Goal: Information Seeking & Learning: Check status

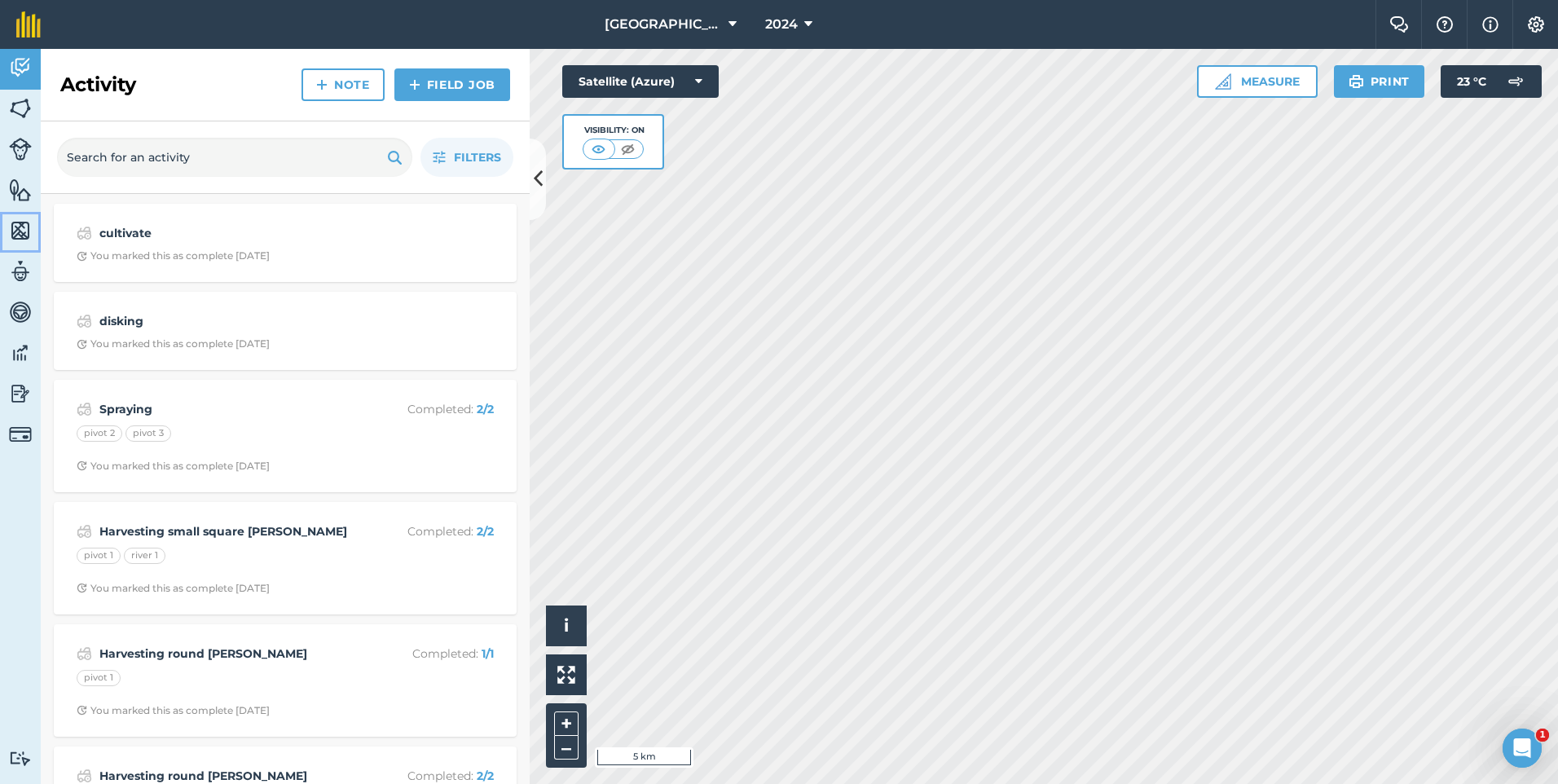
click at [30, 234] on img at bounding box center [20, 230] width 23 height 25
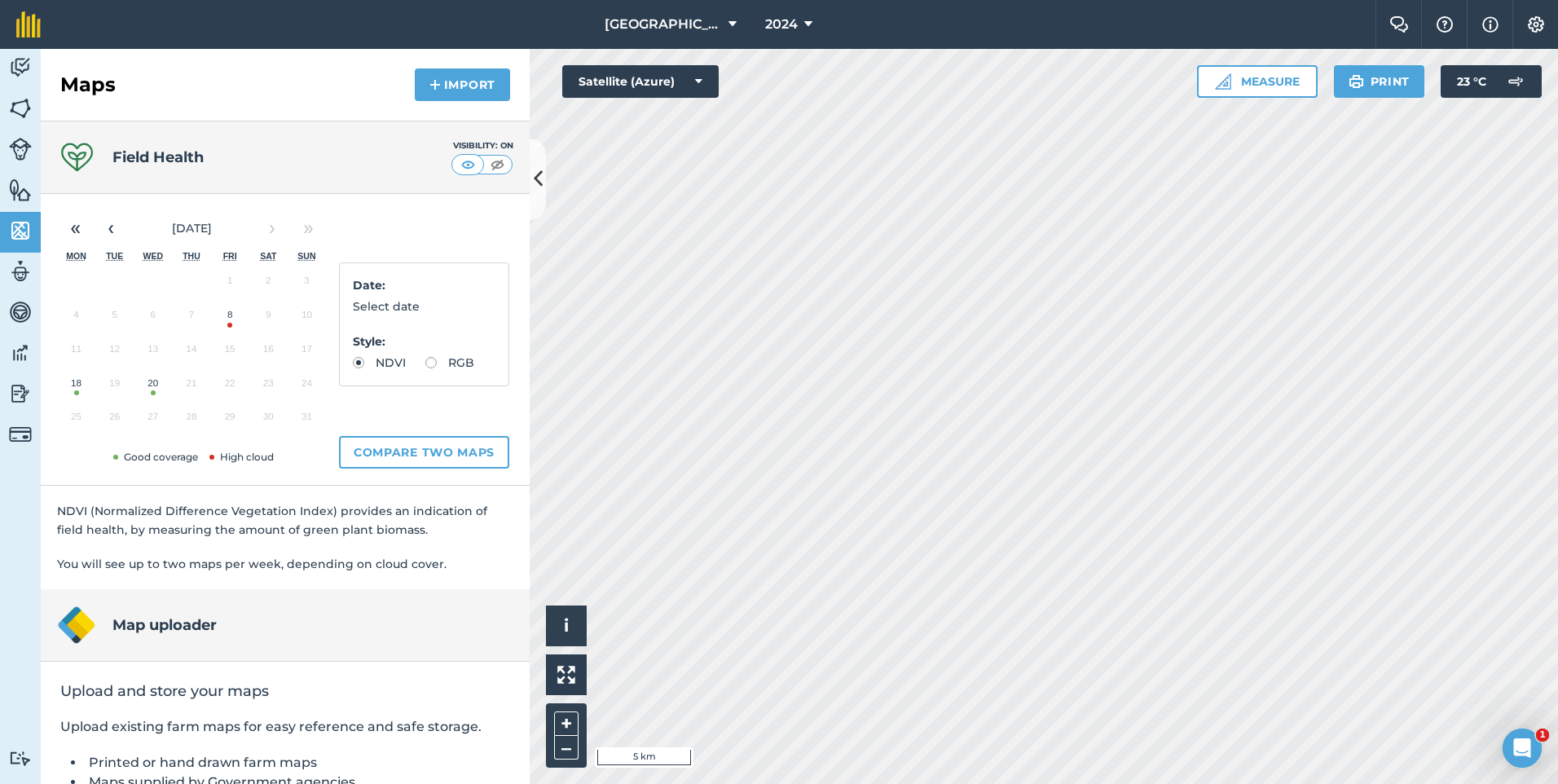
click at [159, 382] on button "20" at bounding box center [152, 387] width 39 height 35
click at [76, 392] on button "18" at bounding box center [76, 387] width 39 height 35
click at [163, 388] on button "20" at bounding box center [152, 387] width 39 height 35
click at [72, 386] on button "18" at bounding box center [76, 387] width 39 height 35
click at [153, 391] on button "20" at bounding box center [152, 387] width 39 height 35
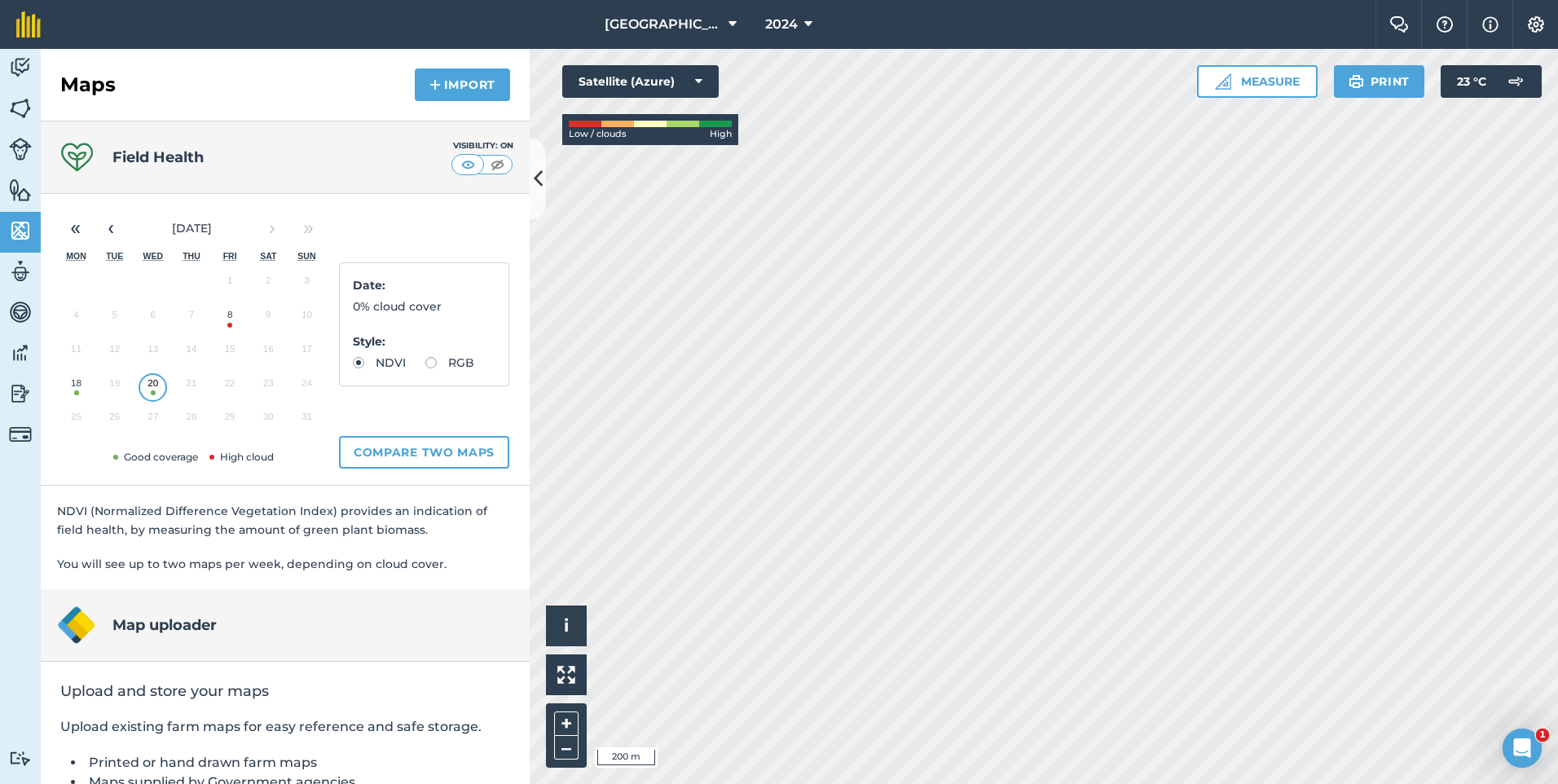
click at [81, 387] on button "18" at bounding box center [76, 387] width 39 height 35
click at [156, 395] on button "20" at bounding box center [152, 387] width 39 height 35
click at [73, 392] on button "18" at bounding box center [76, 387] width 39 height 35
click at [148, 388] on button "20" at bounding box center [152, 387] width 39 height 35
click at [1470, 90] on span "23 ° C" at bounding box center [1472, 81] width 30 height 33
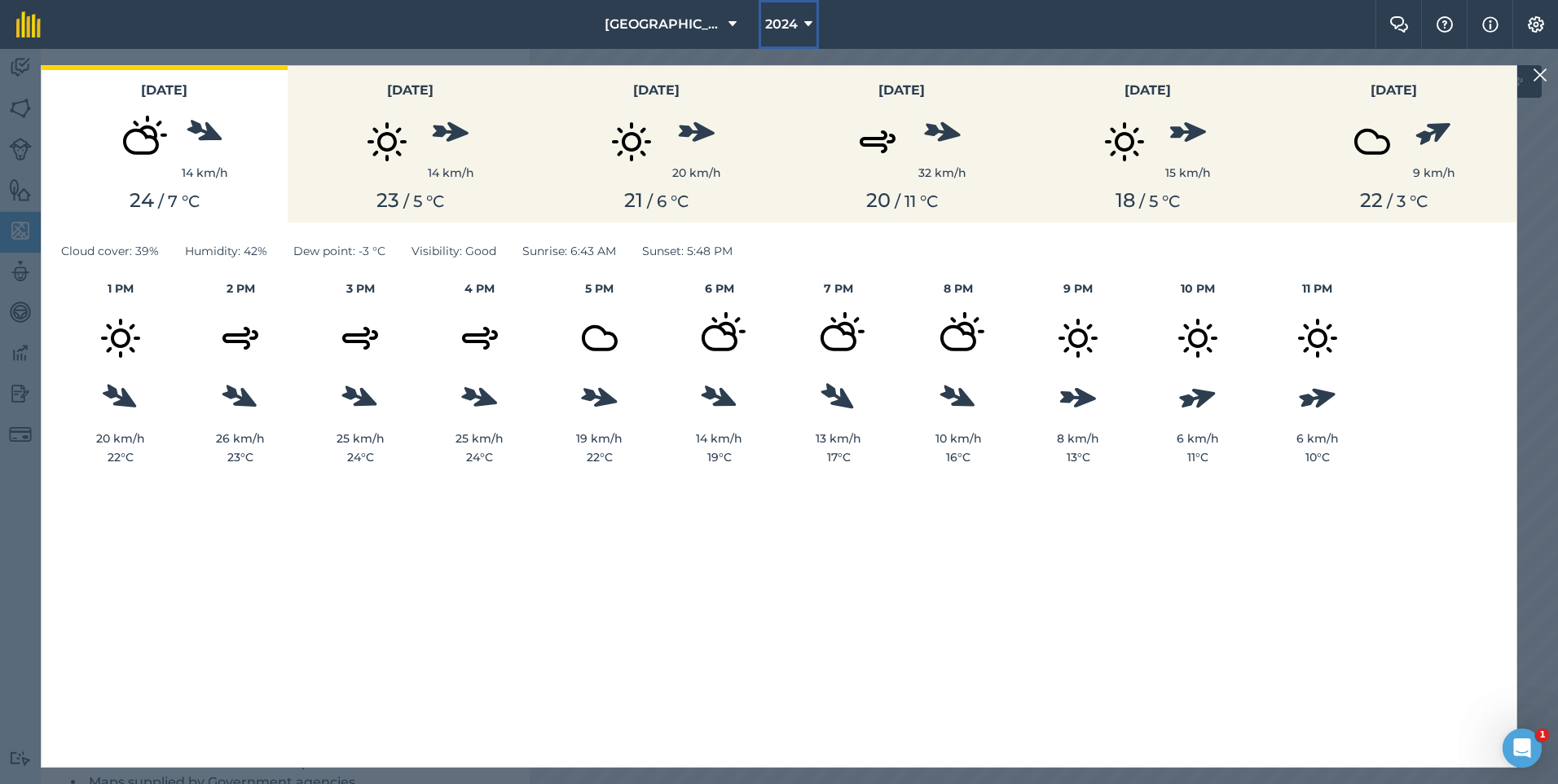
click at [804, 22] on icon at bounding box center [808, 25] width 8 height 20
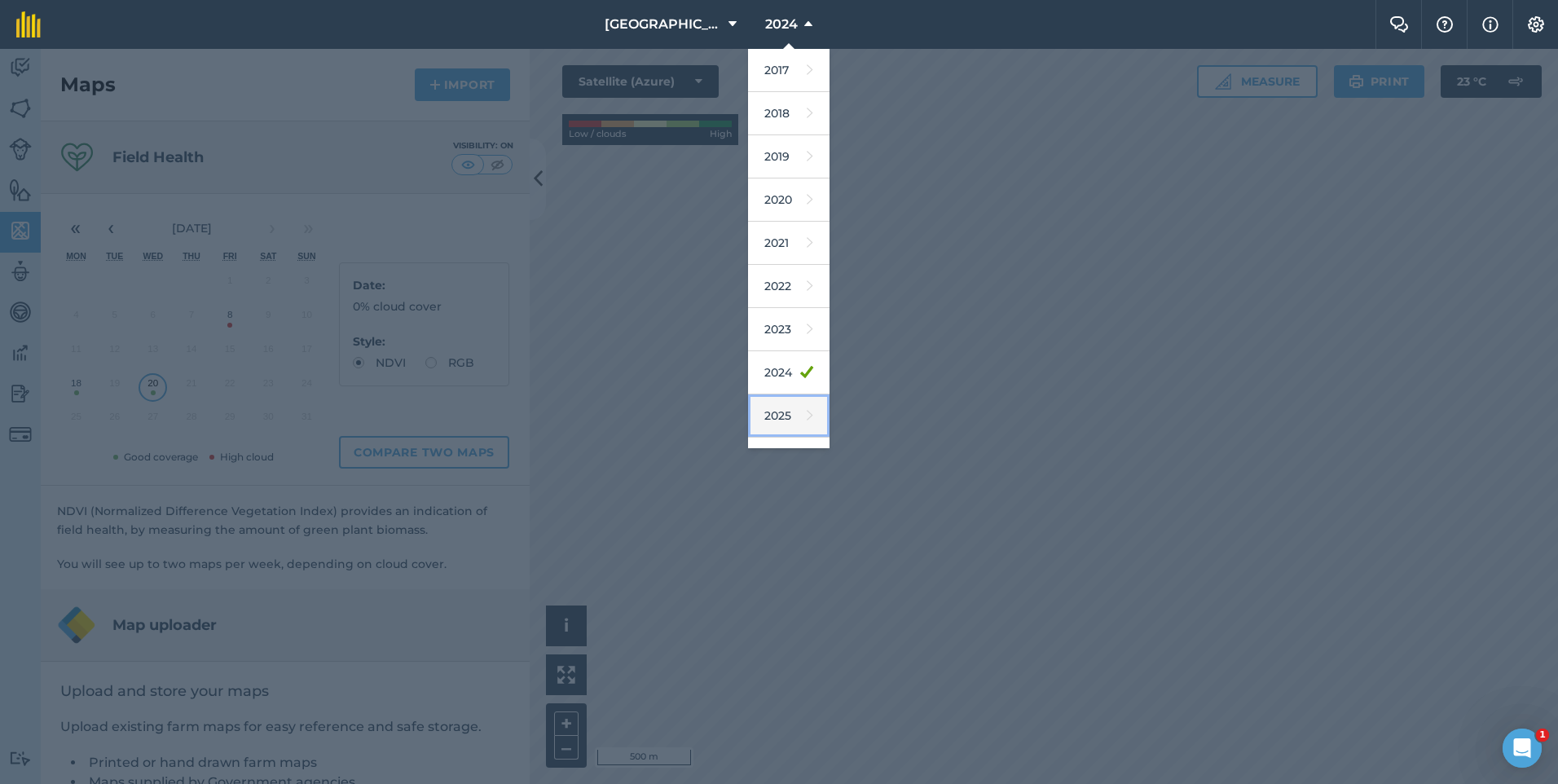
click at [779, 410] on link "2025" at bounding box center [788, 416] width 81 height 44
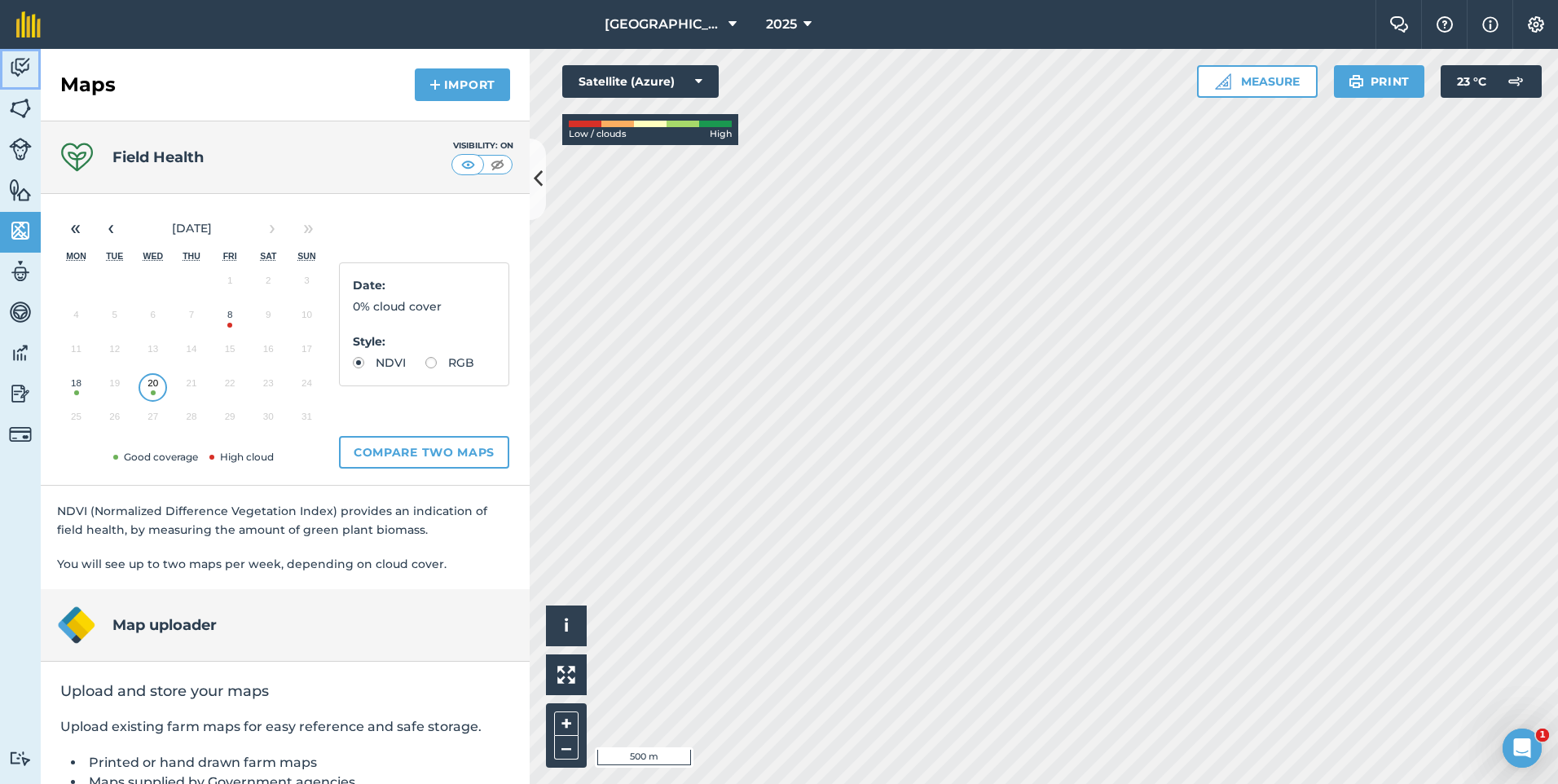
click at [21, 68] on img at bounding box center [20, 67] width 23 height 25
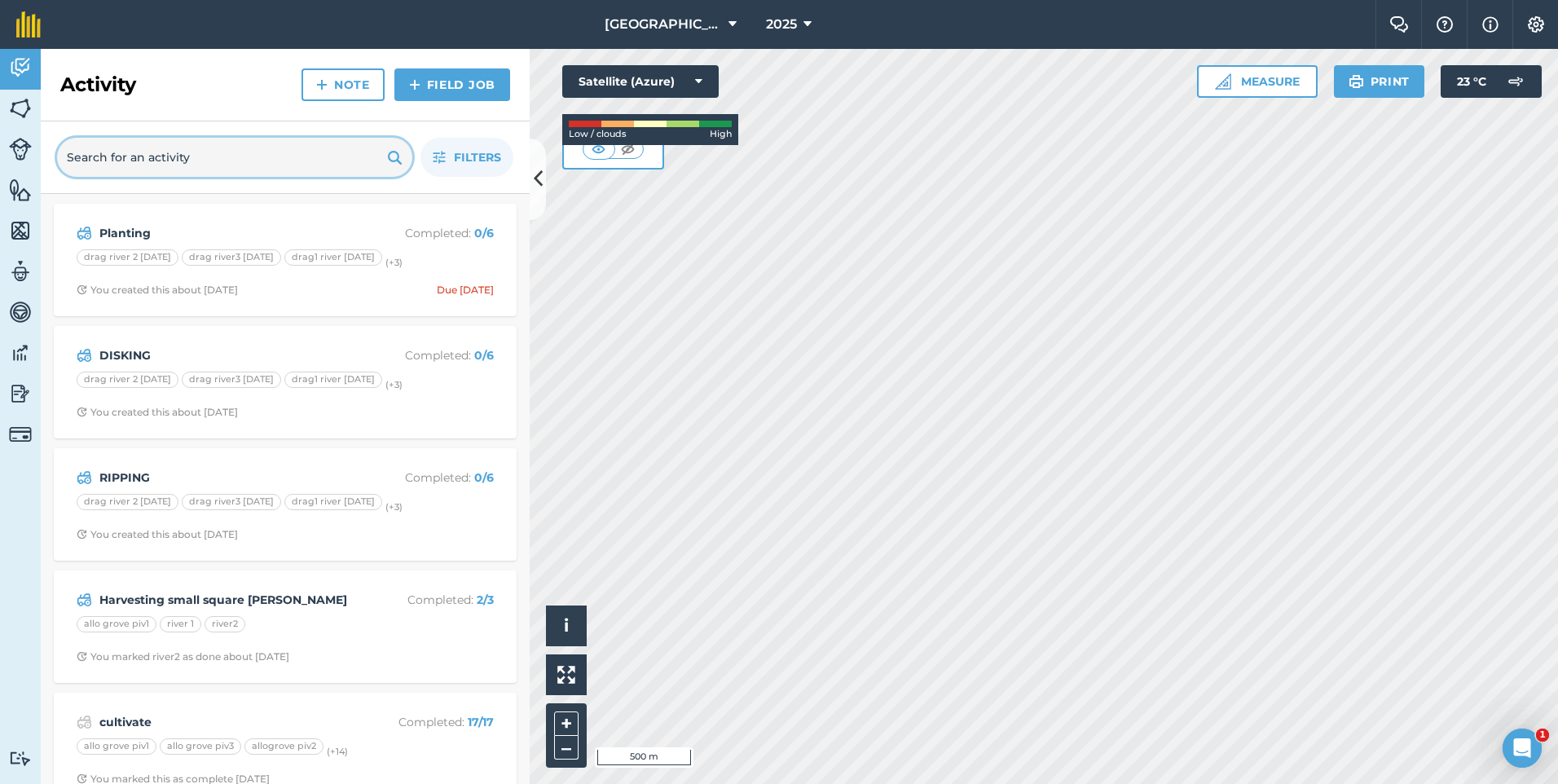
click at [190, 162] on input "text" at bounding box center [234, 157] width 355 height 40
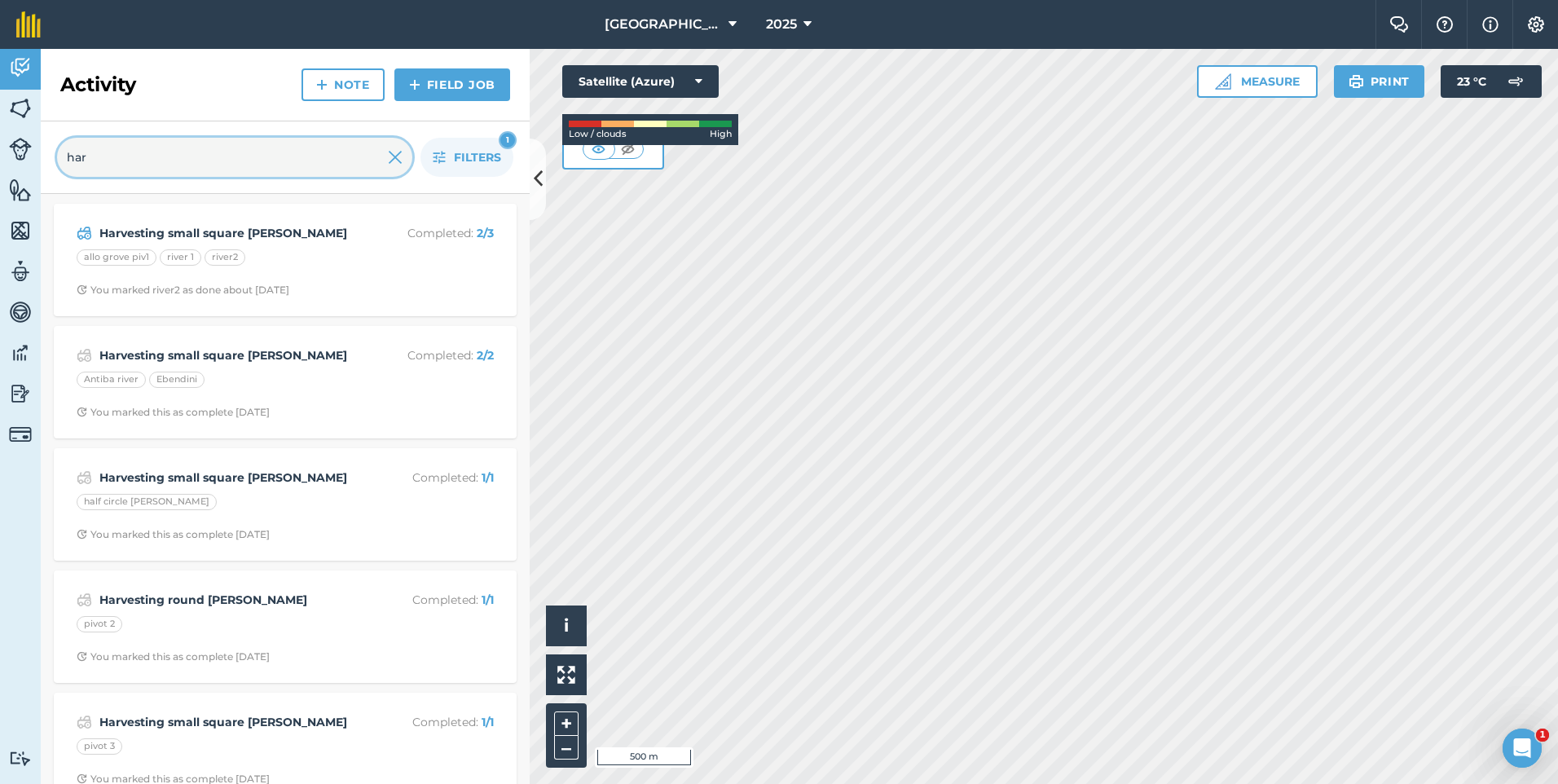
type input "har"
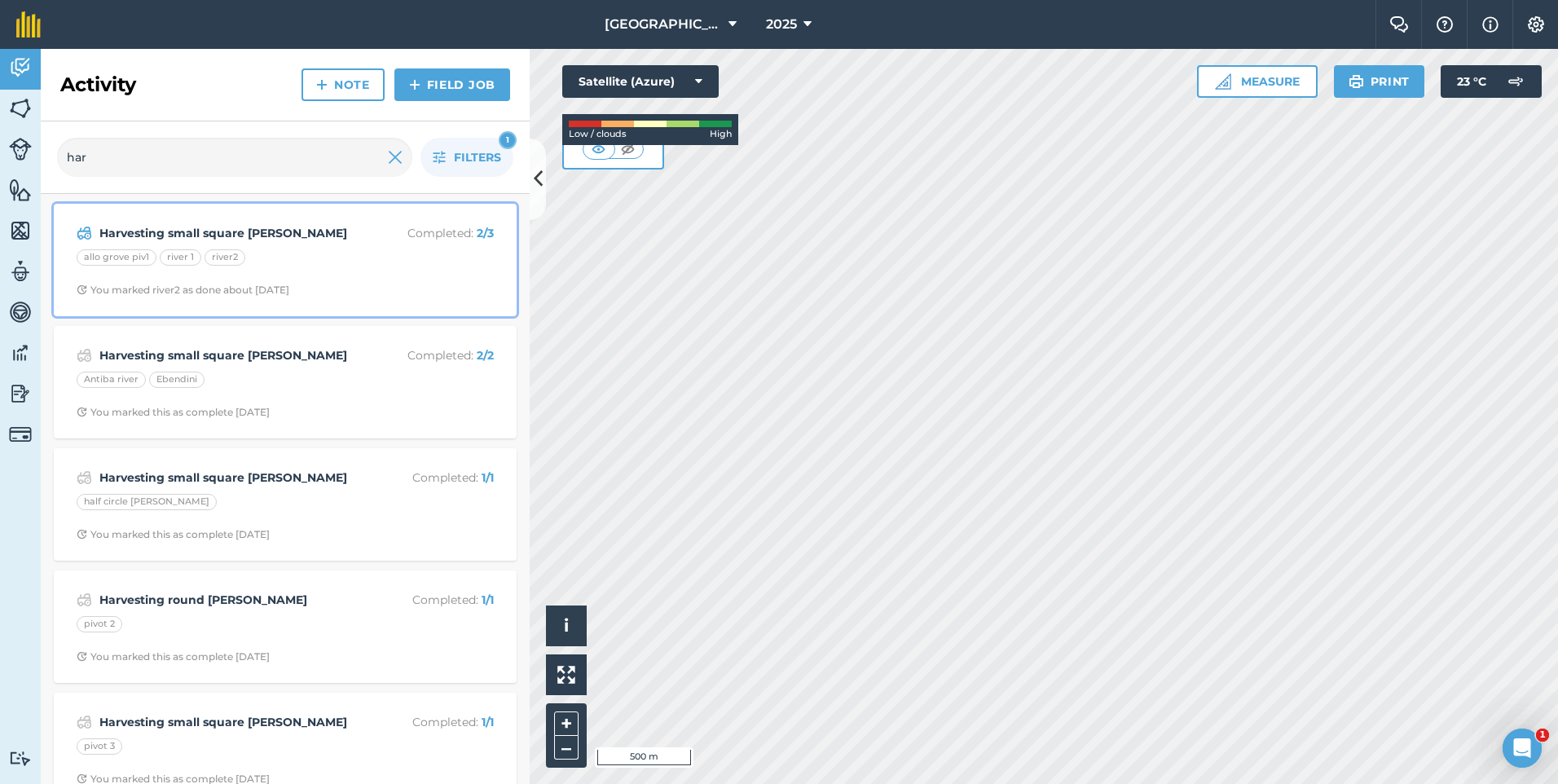
click at [222, 302] on div "Harvesting small square [PERSON_NAME] Completed : 2 / 3 allo grove piv1 river 1…" at bounding box center [285, 260] width 443 height 93
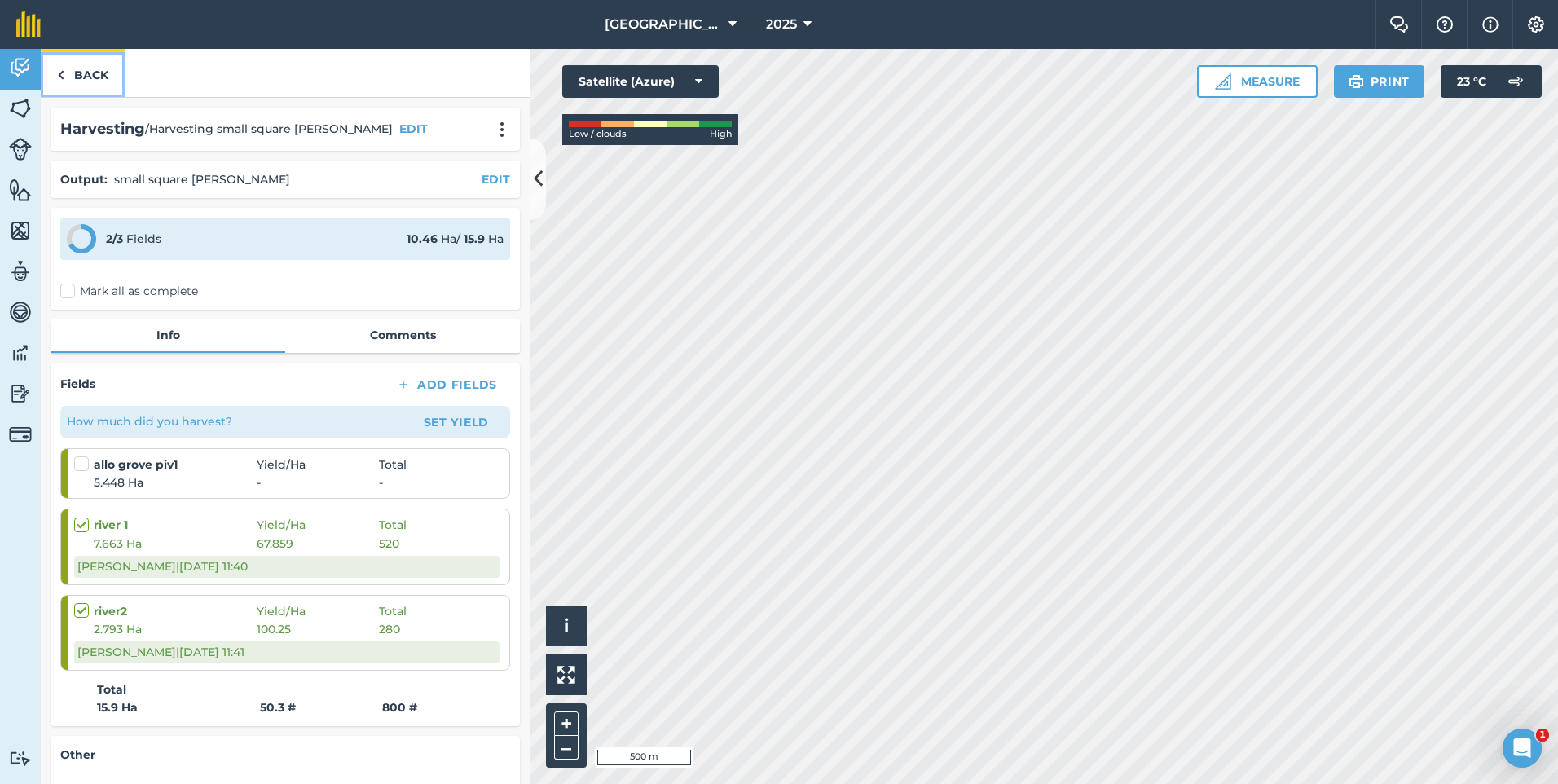
click at [88, 67] on link "Back" at bounding box center [82, 72] width 84 height 48
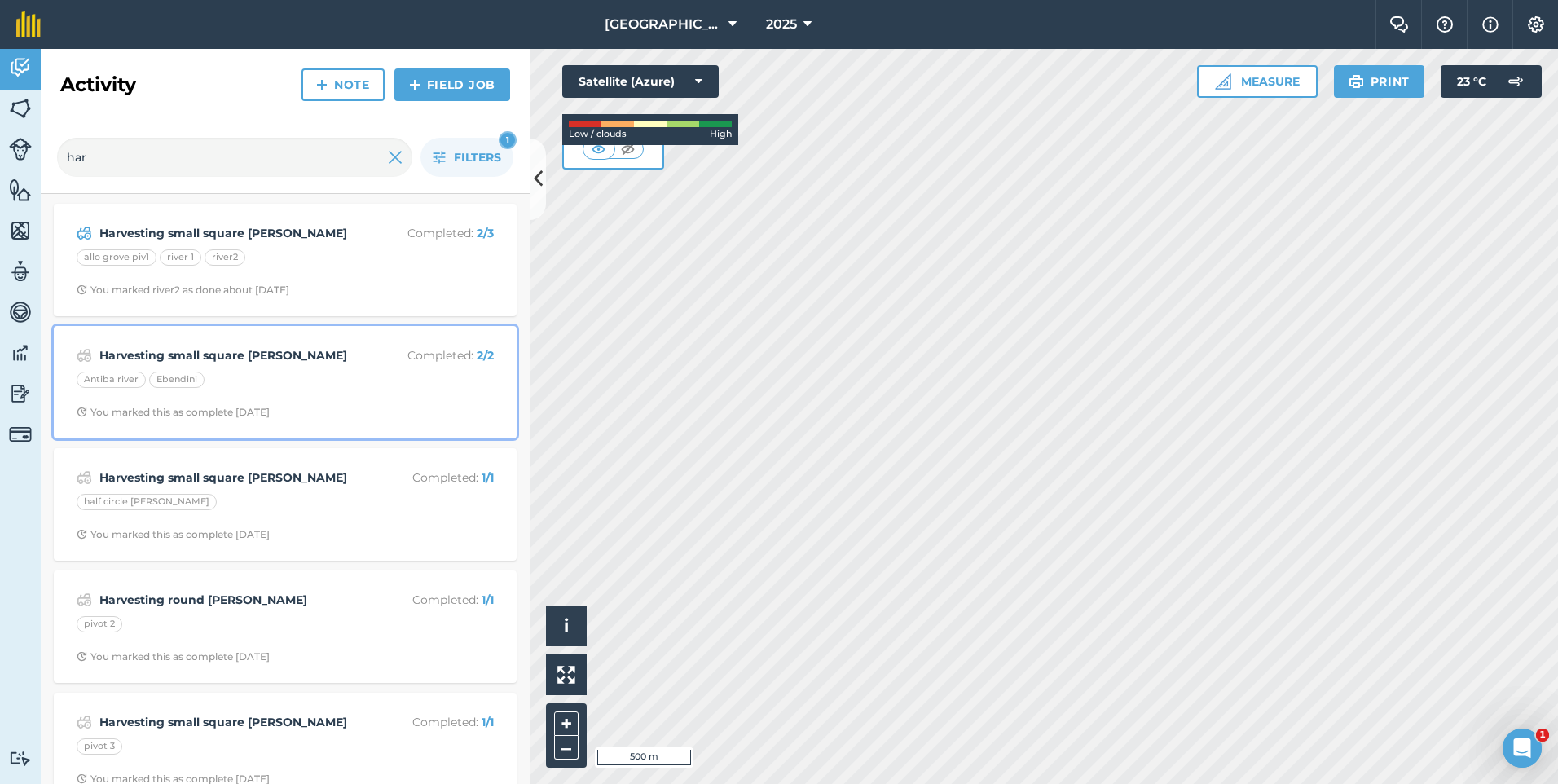
click at [284, 366] on div "Harvesting small square [PERSON_NAME] Completed : 2 / 2 Antiba river Ebendini Y…" at bounding box center [285, 382] width 443 height 93
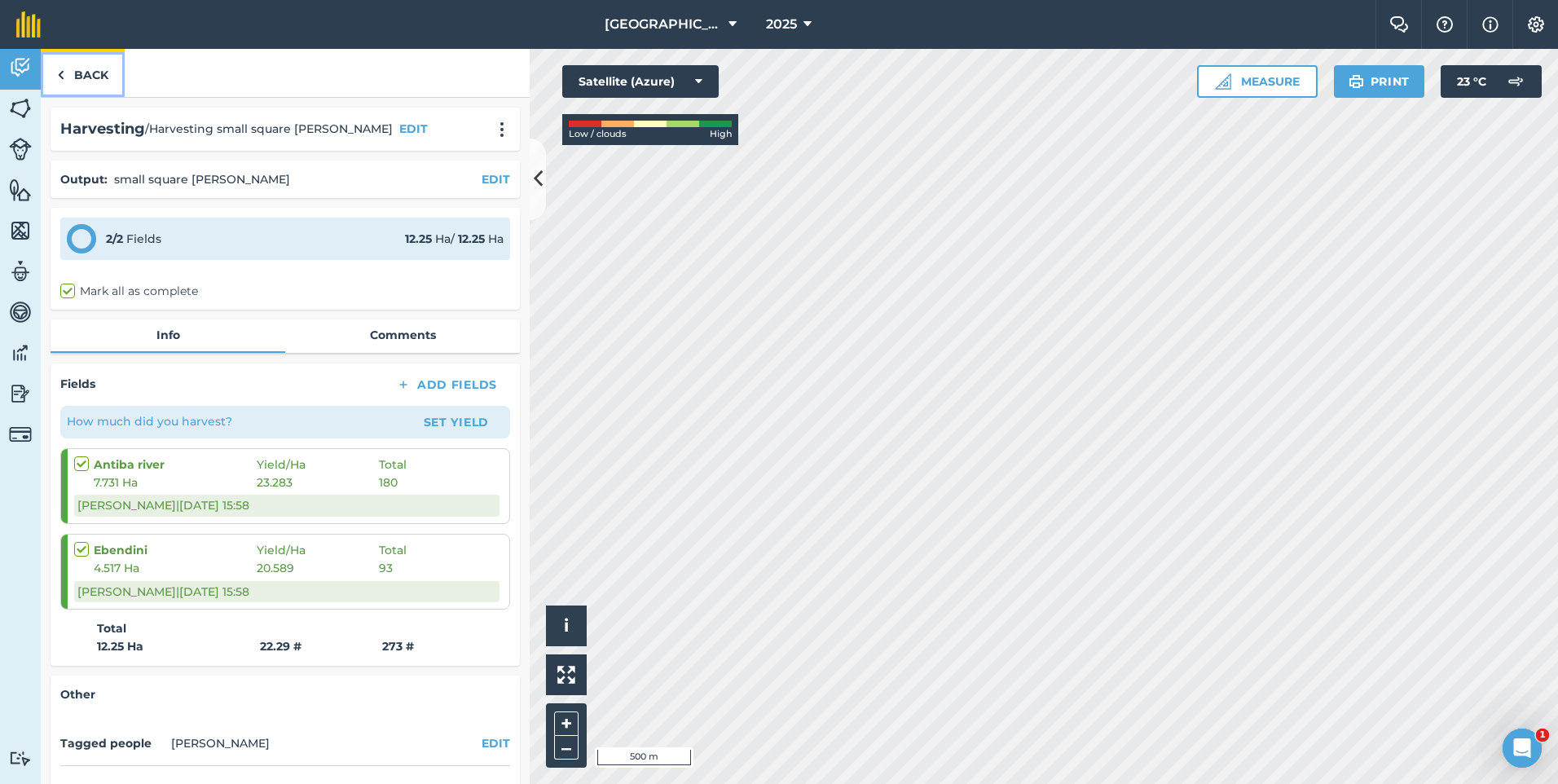
click at [94, 71] on link "Back" at bounding box center [82, 72] width 84 height 48
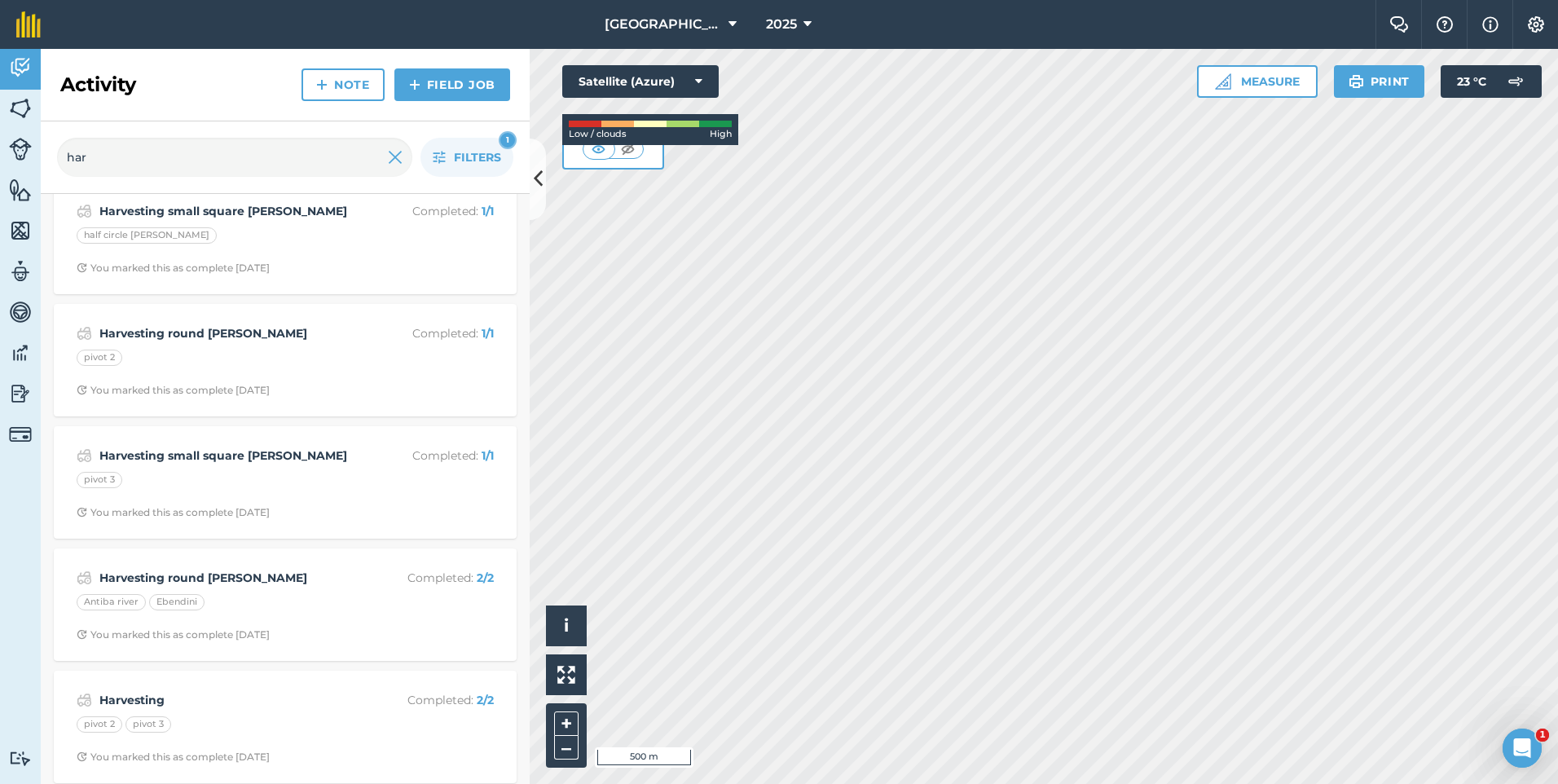
scroll to position [326, 0]
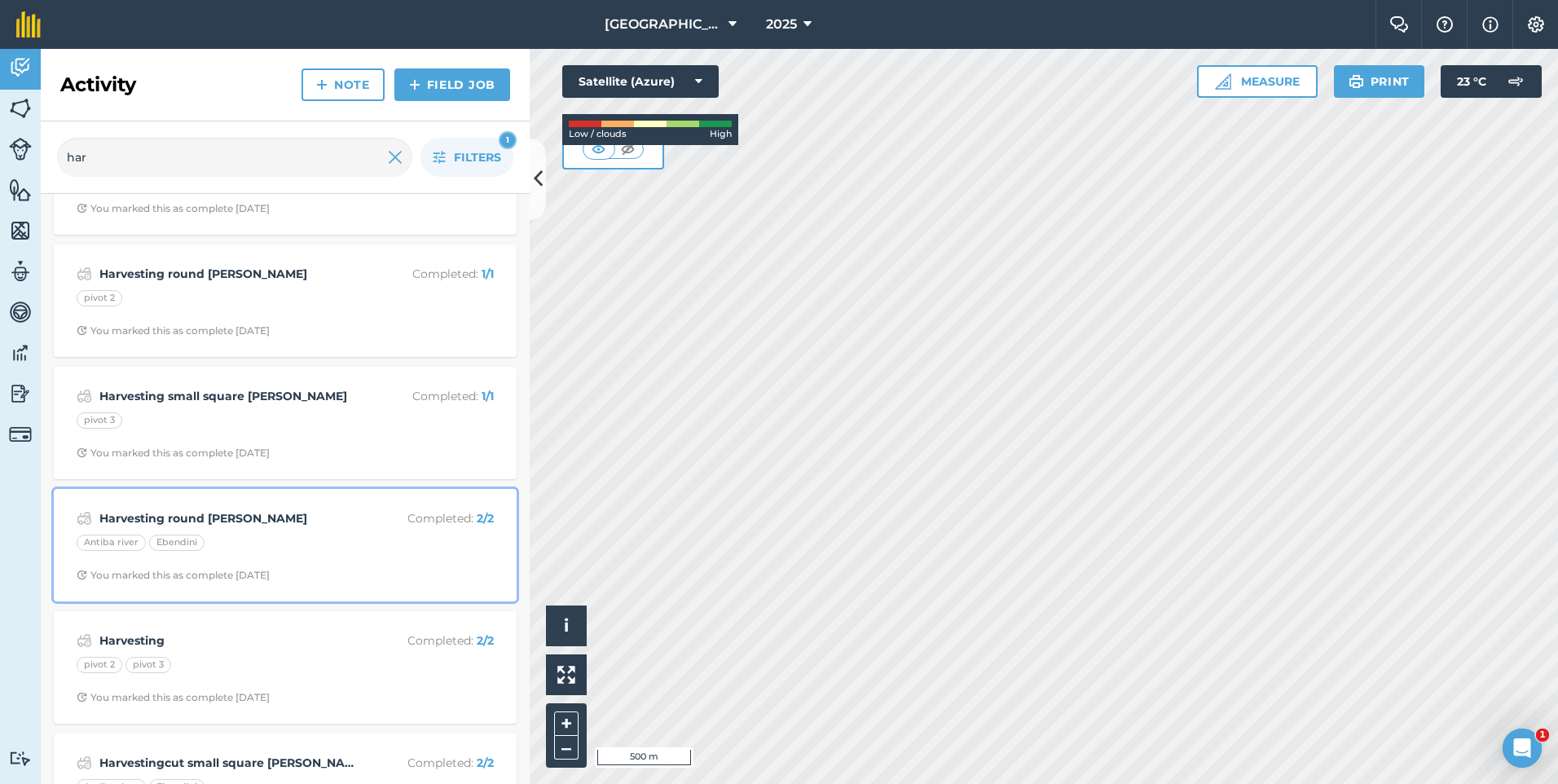
click at [320, 547] on div "Antiba river Ebendini" at bounding box center [285, 544] width 417 height 21
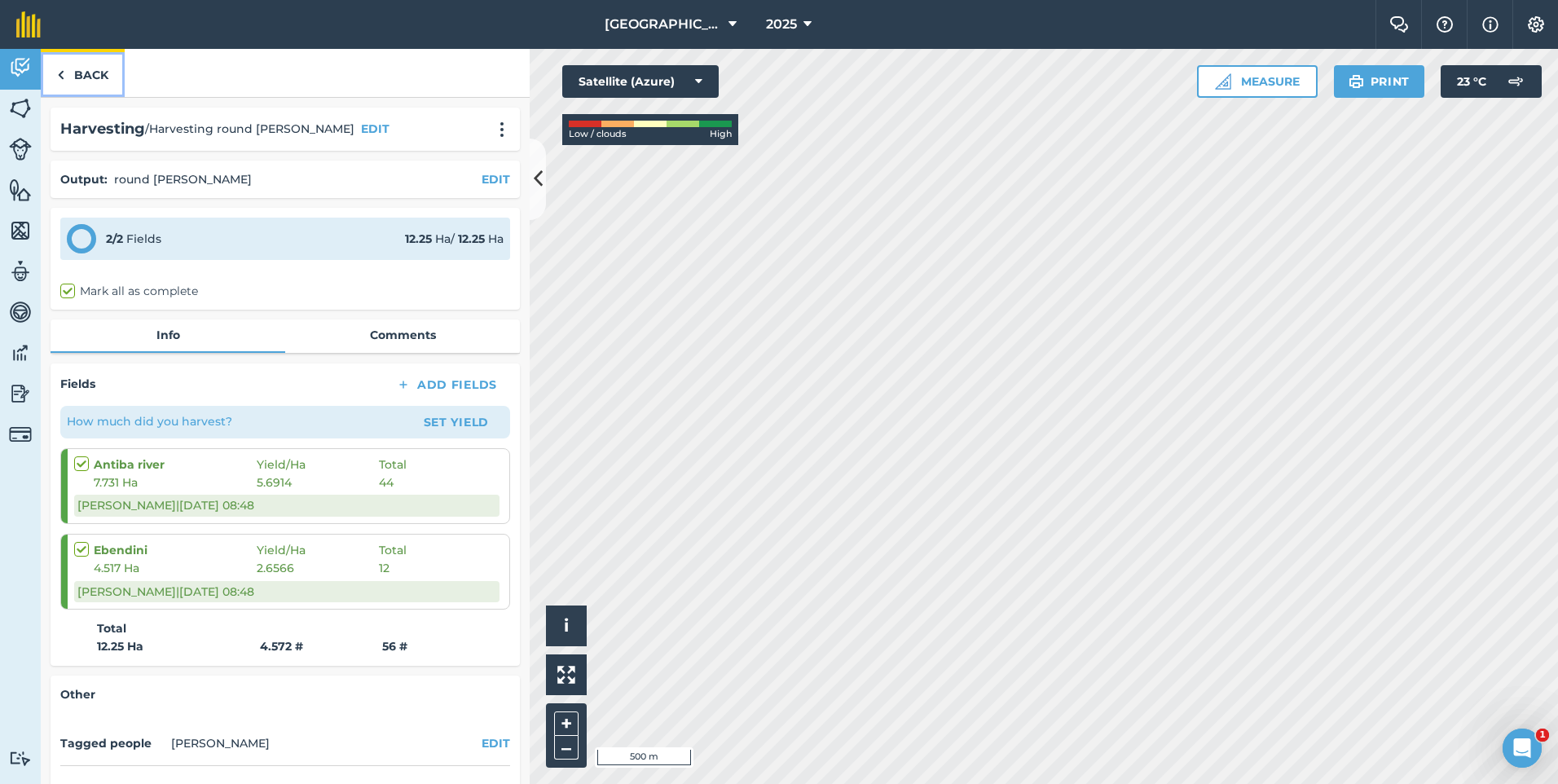
click at [53, 63] on link "Back" at bounding box center [82, 72] width 84 height 48
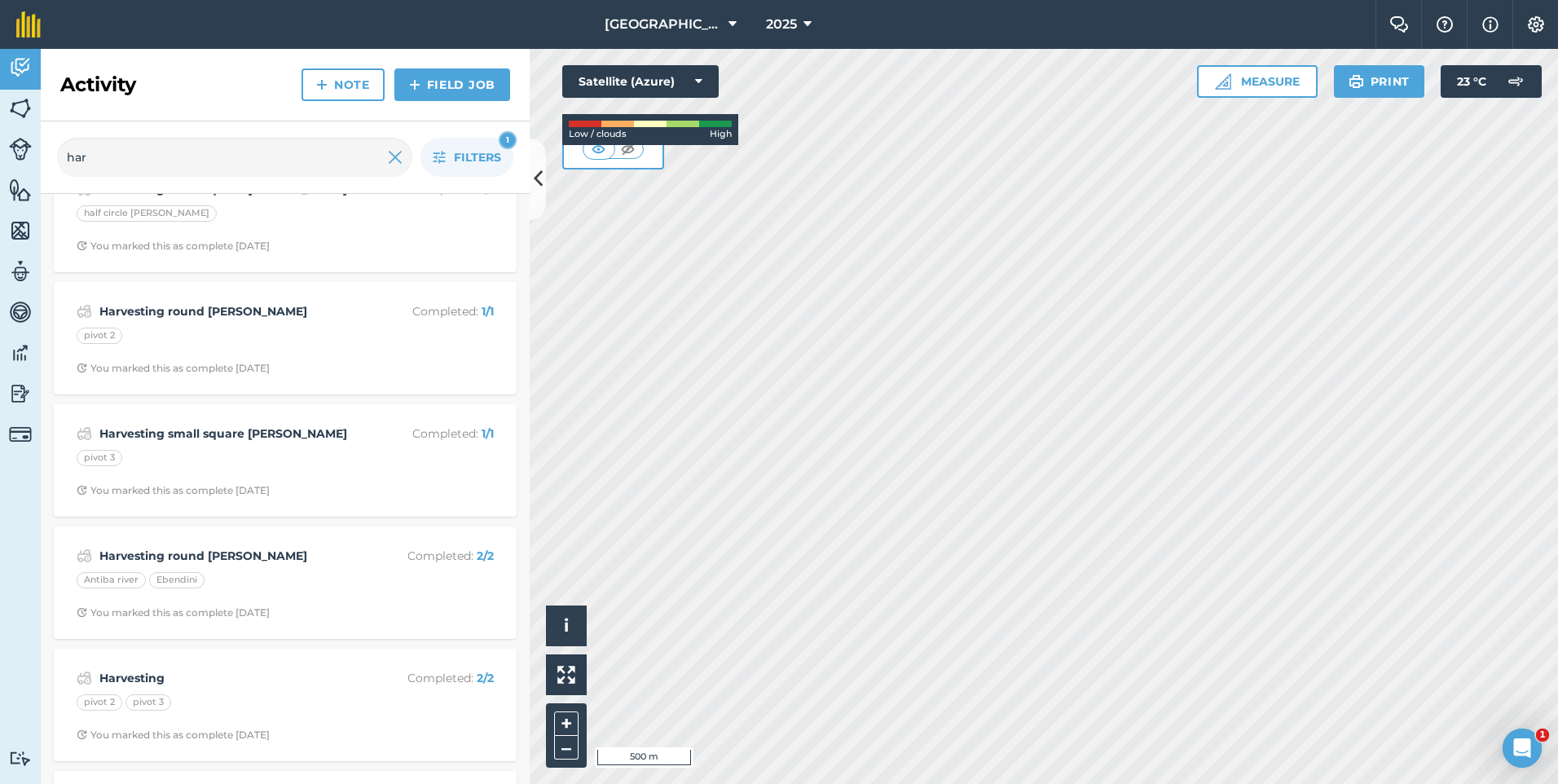
scroll to position [326, 0]
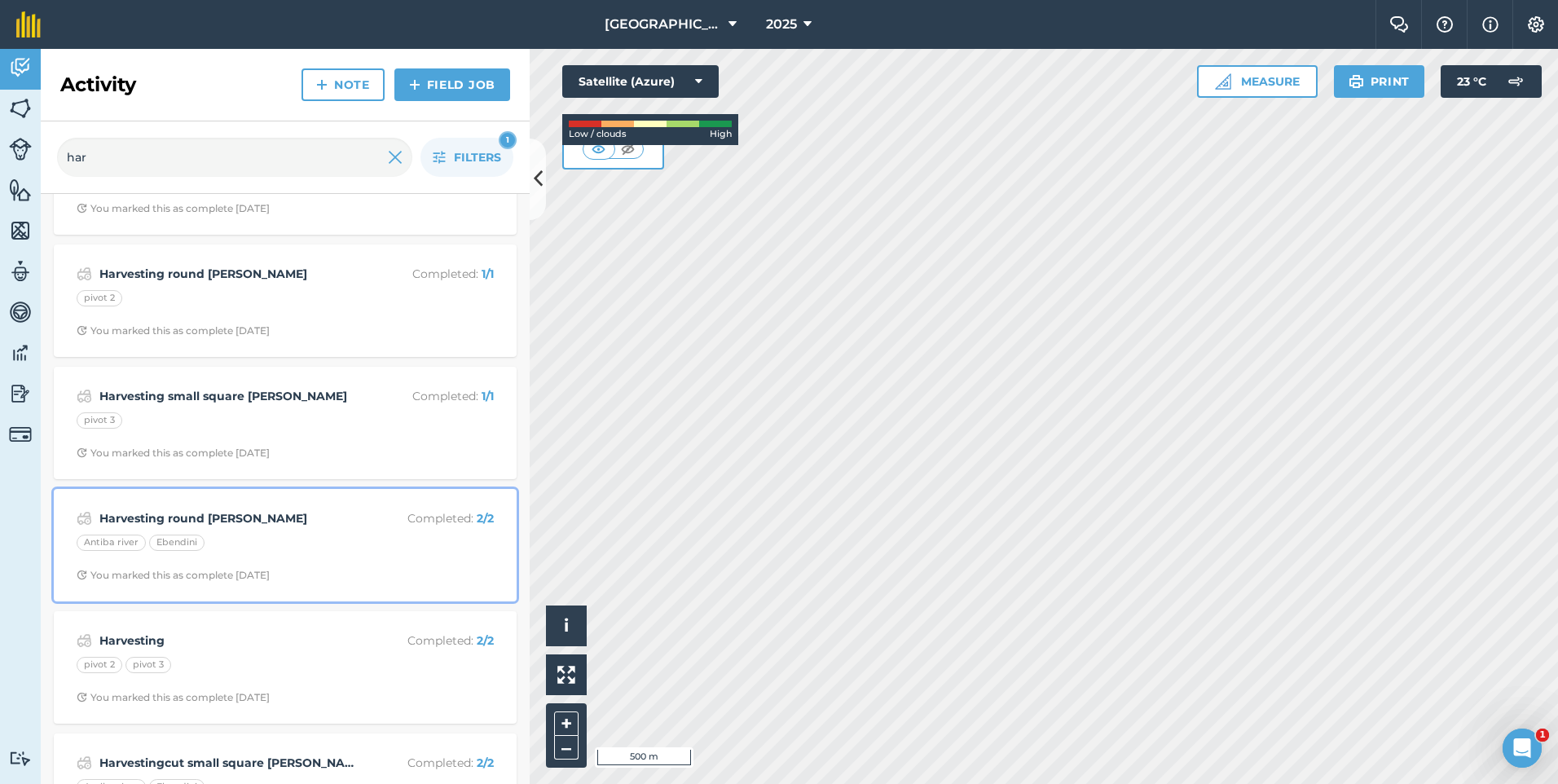
click at [271, 539] on div "Antiba river Ebendini" at bounding box center [285, 544] width 417 height 21
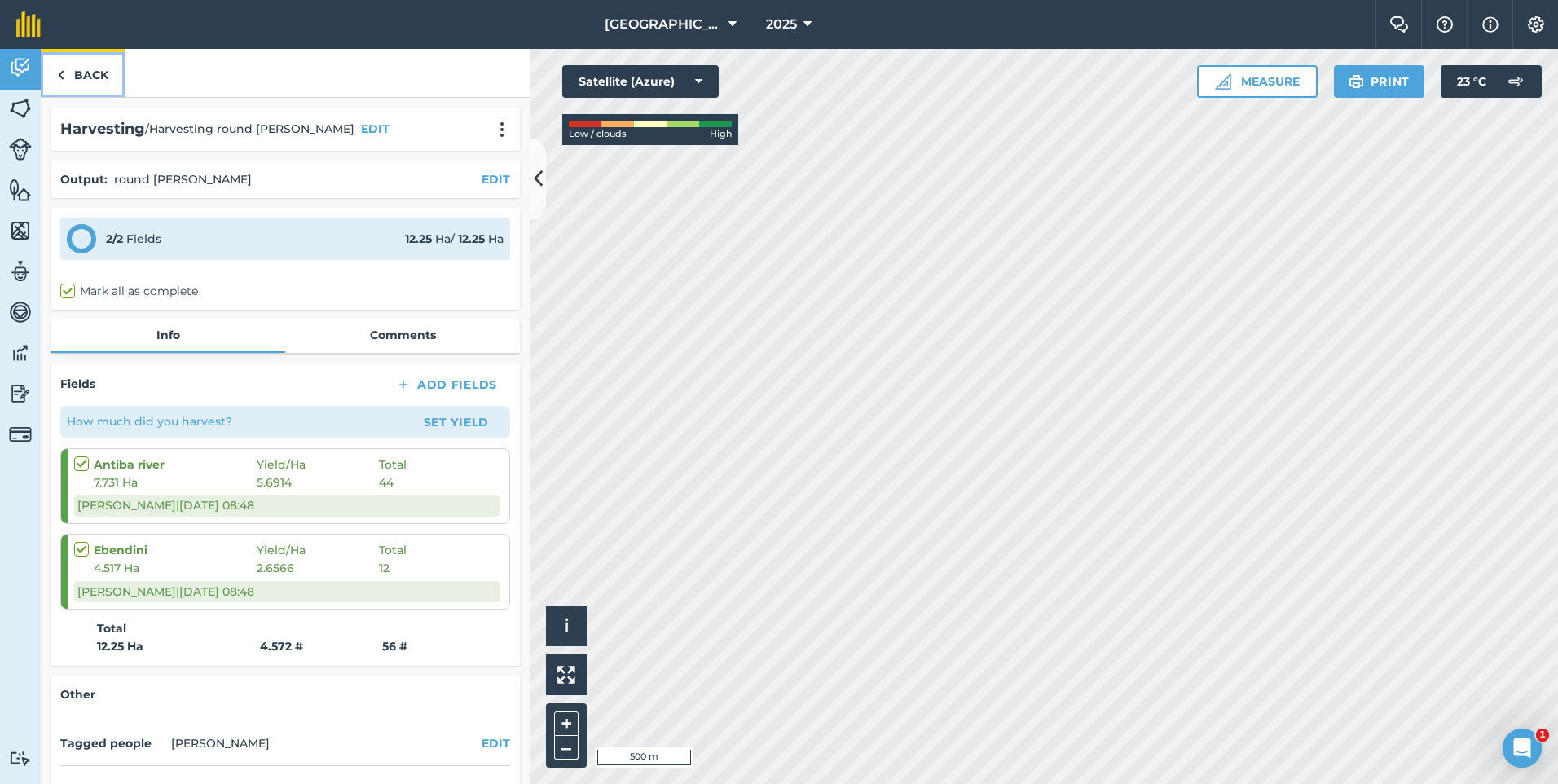
click at [72, 72] on link "Back" at bounding box center [82, 72] width 84 height 48
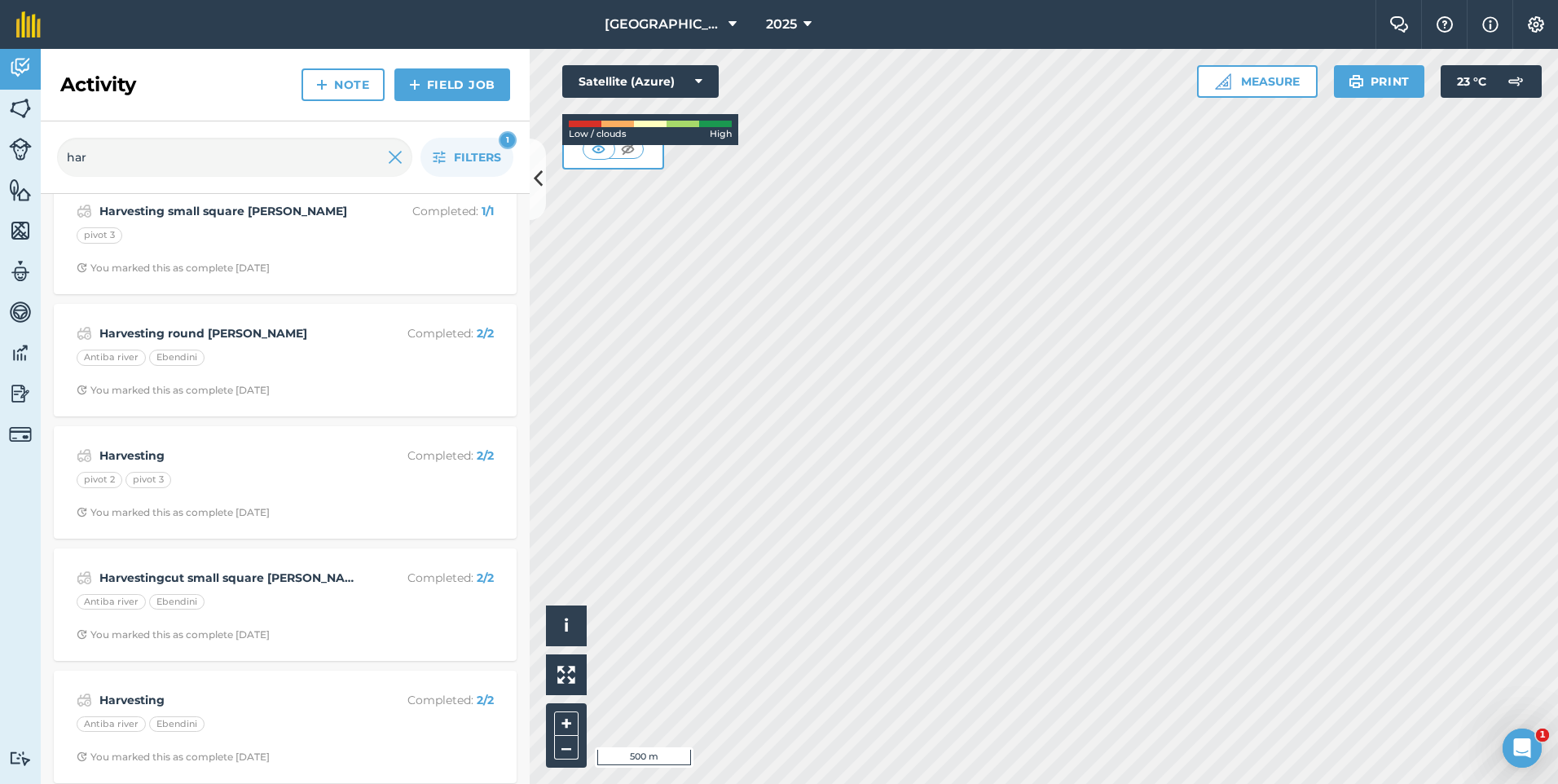
scroll to position [520, 0]
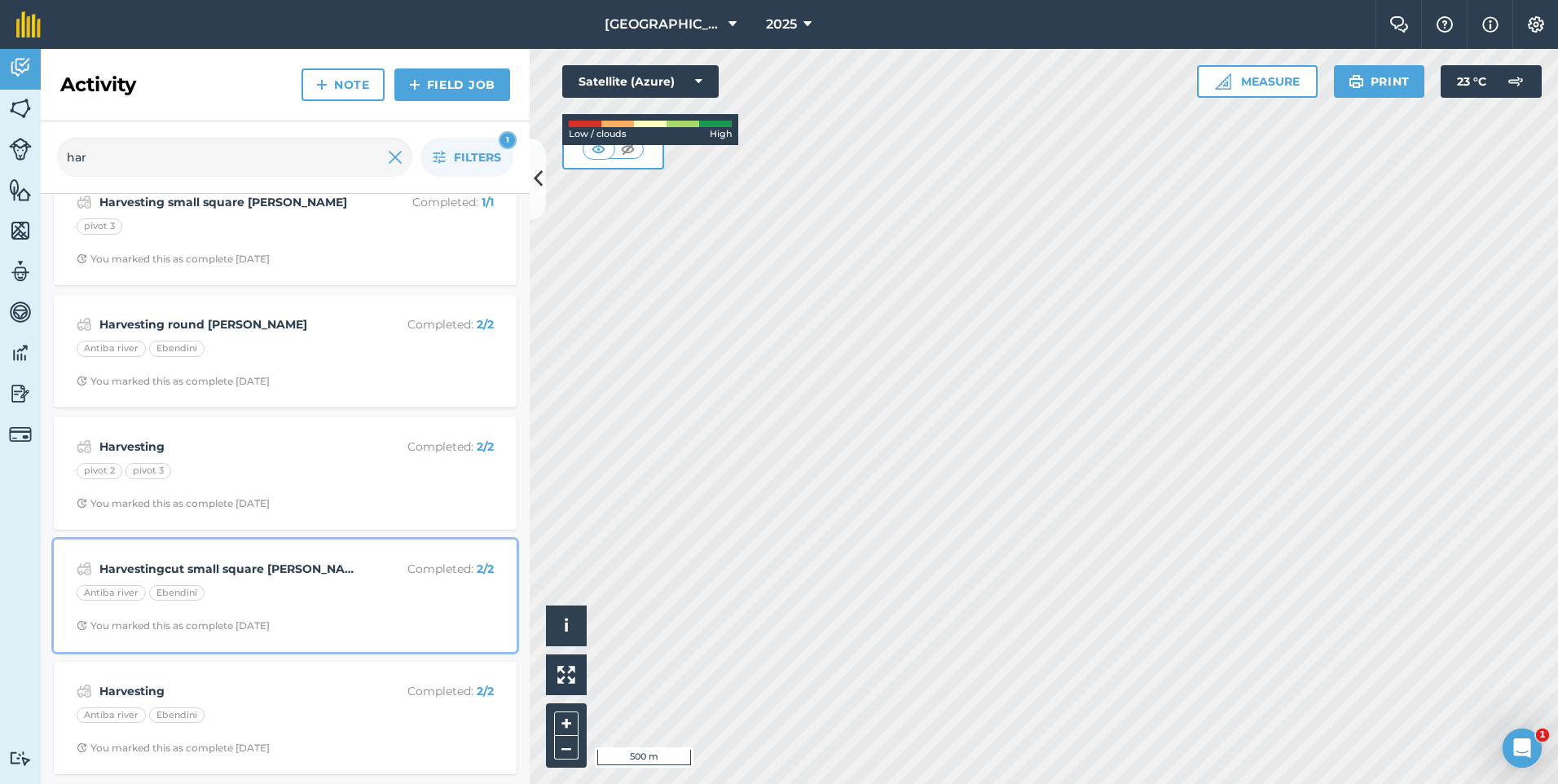
click at [195, 615] on div "Harvestingcut small square [PERSON_NAME] Completed : 2 / 2 Antiba river Ebendin…" at bounding box center [285, 595] width 443 height 93
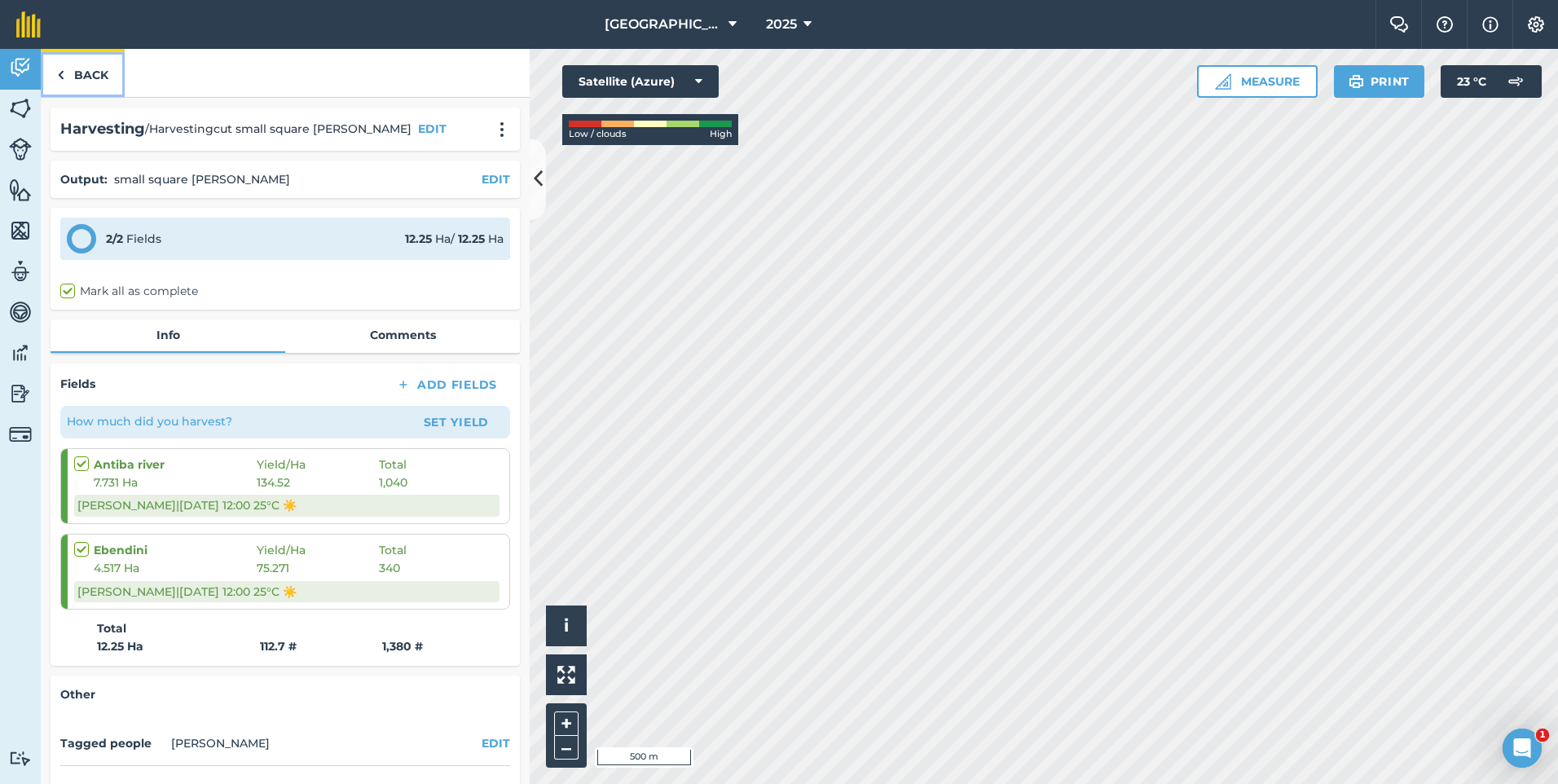
click at [51, 82] on link "Back" at bounding box center [82, 72] width 84 height 48
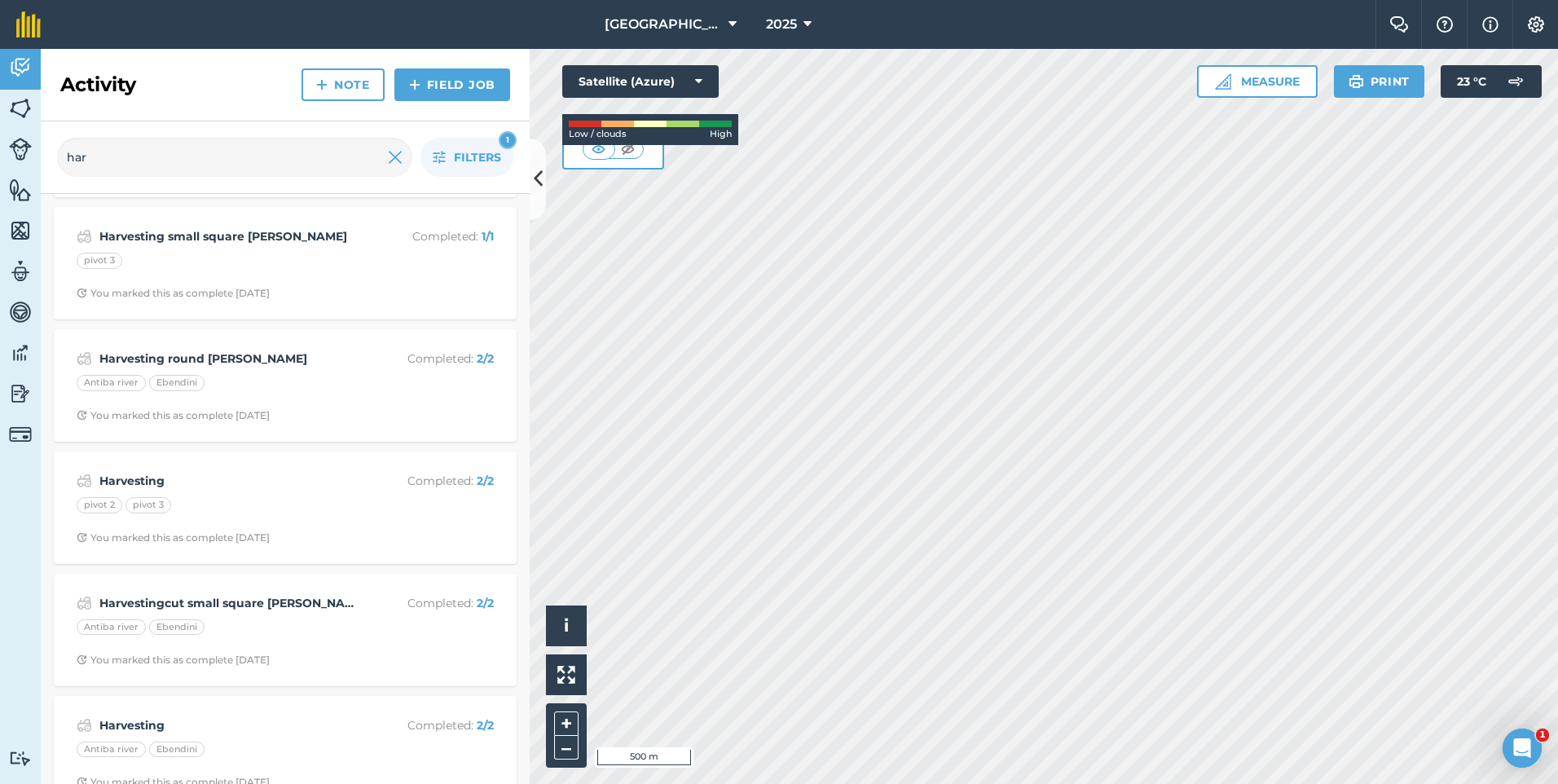
scroll to position [520, 0]
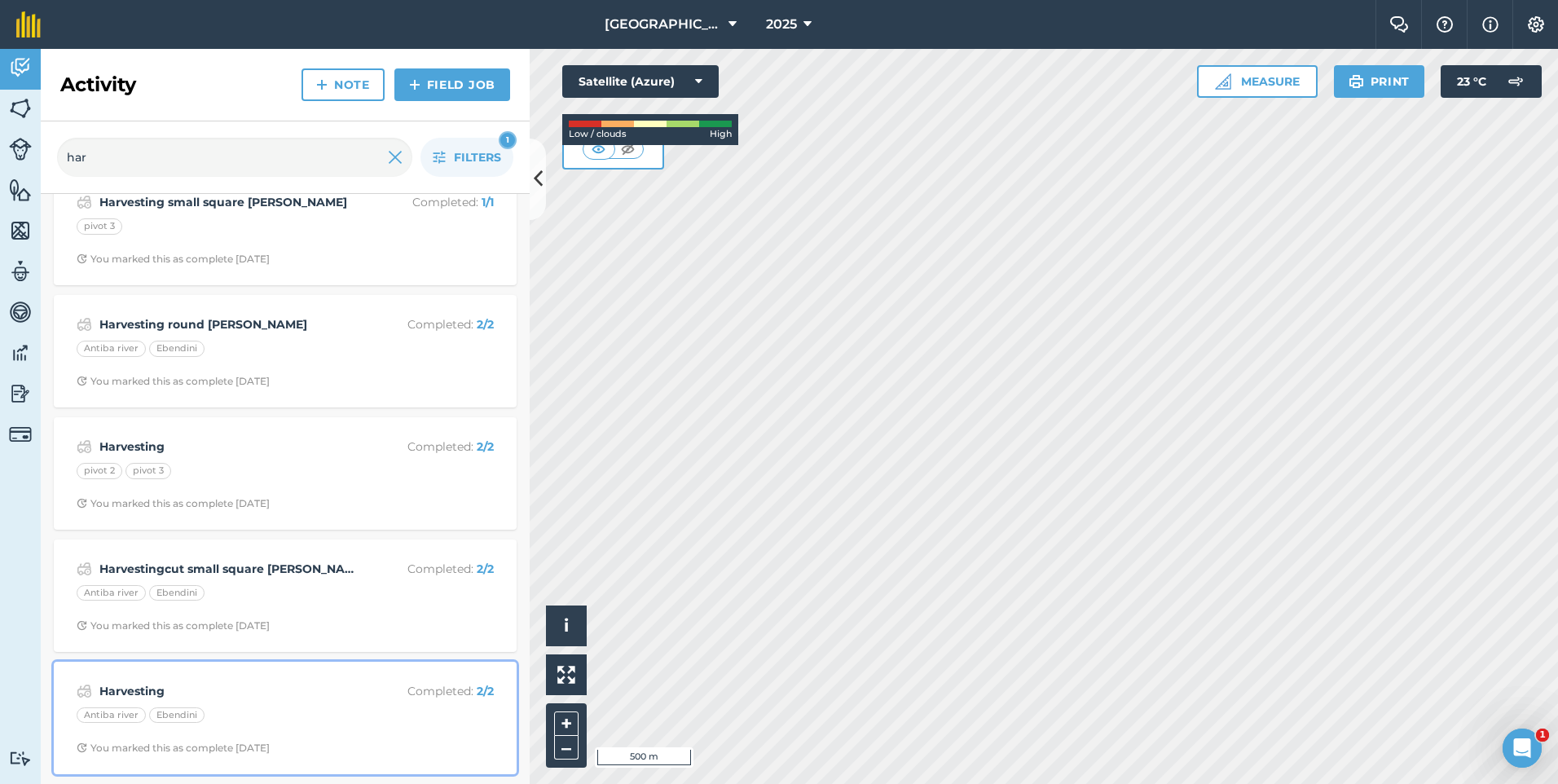
click at [311, 696] on strong "Harvesting" at bounding box center [229, 691] width 258 height 18
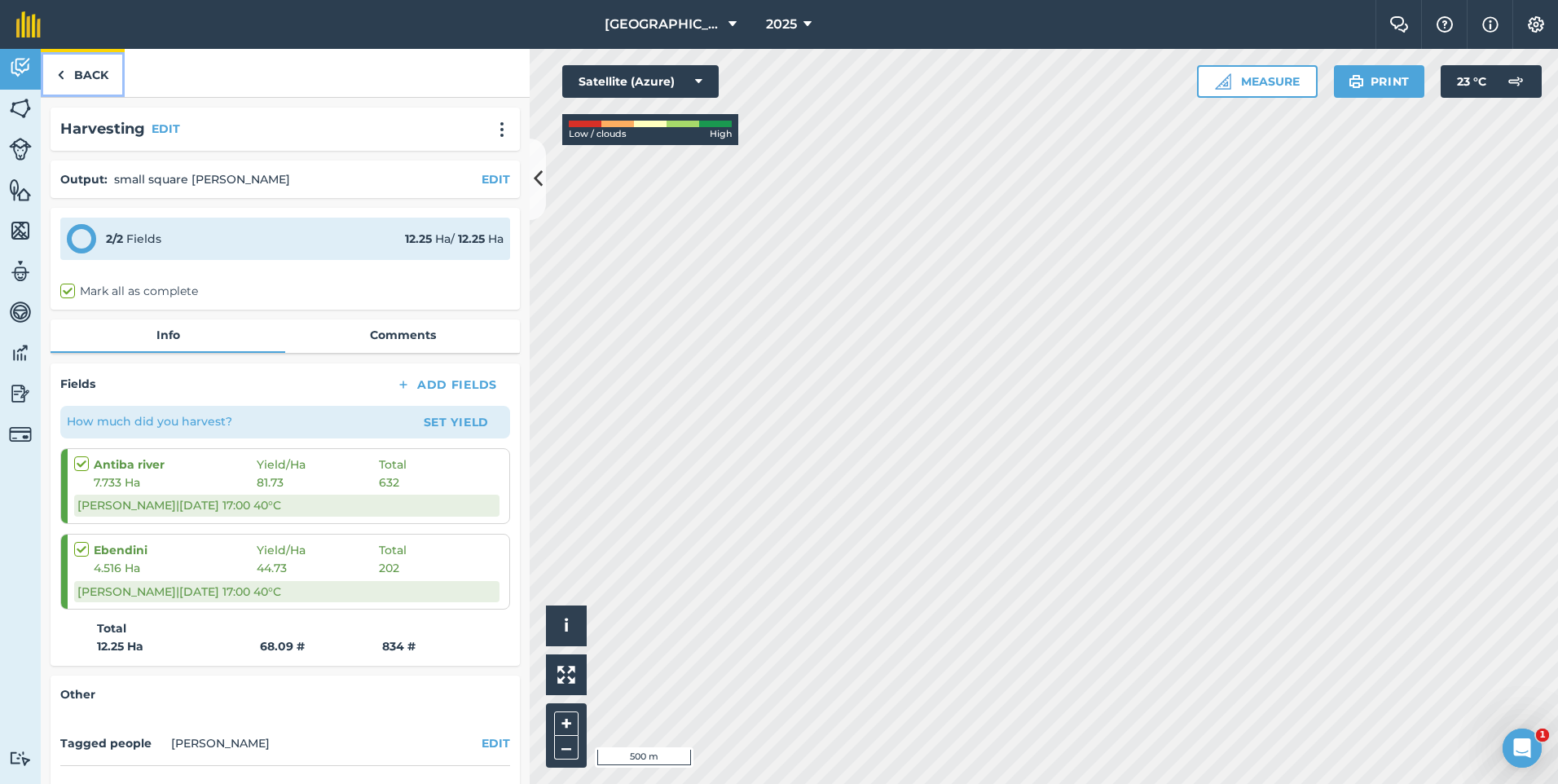
click at [98, 86] on link "Back" at bounding box center [82, 72] width 84 height 48
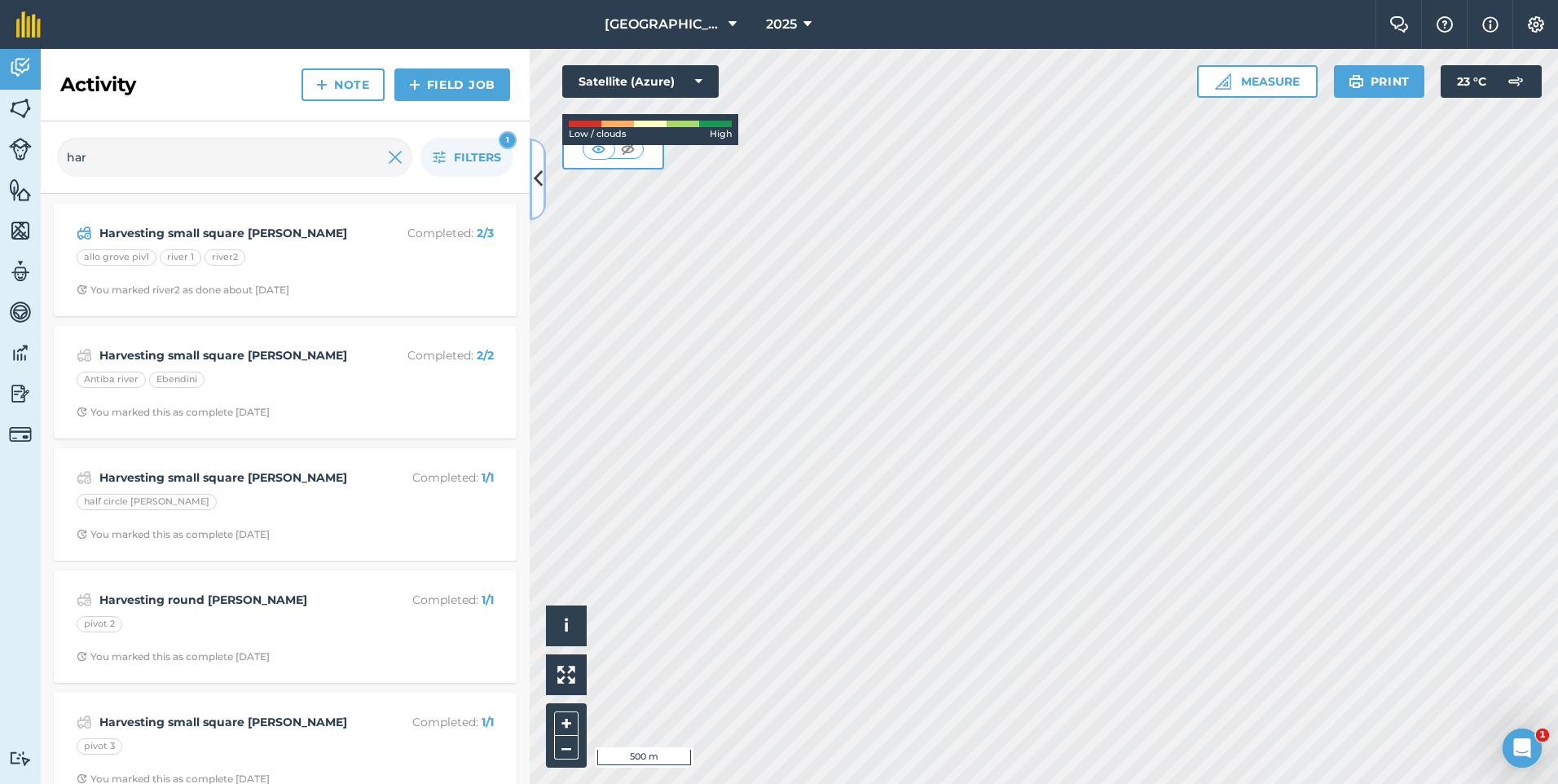
click at [545, 174] on button at bounding box center [538, 179] width 16 height 81
